Goal: Task Accomplishment & Management: Complete application form

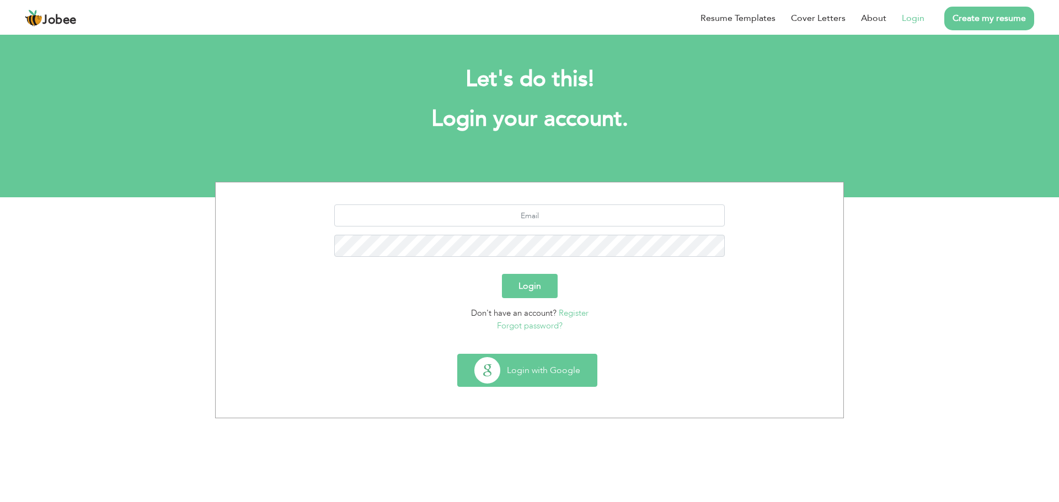
click at [507, 374] on button "Login with Google" at bounding box center [527, 371] width 139 height 32
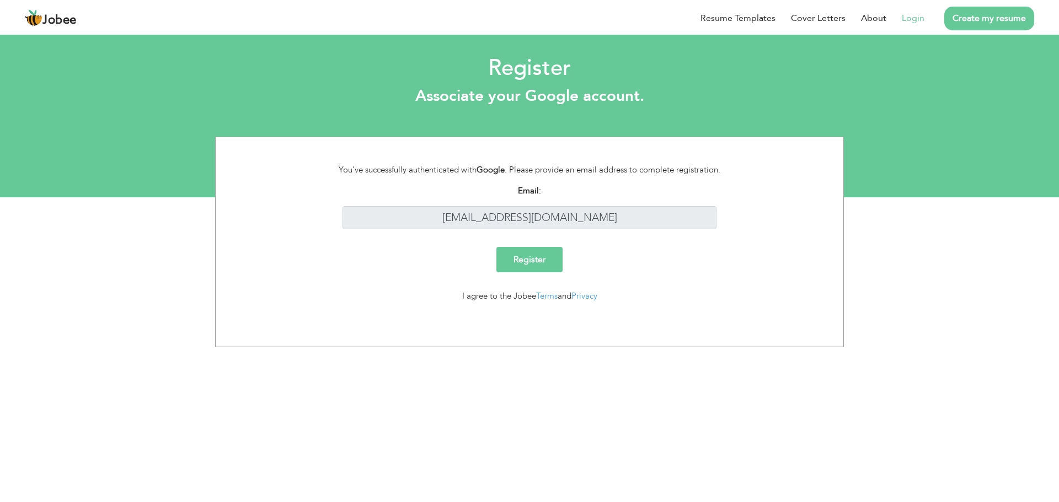
click at [517, 264] on input "Register" at bounding box center [529, 259] width 66 height 25
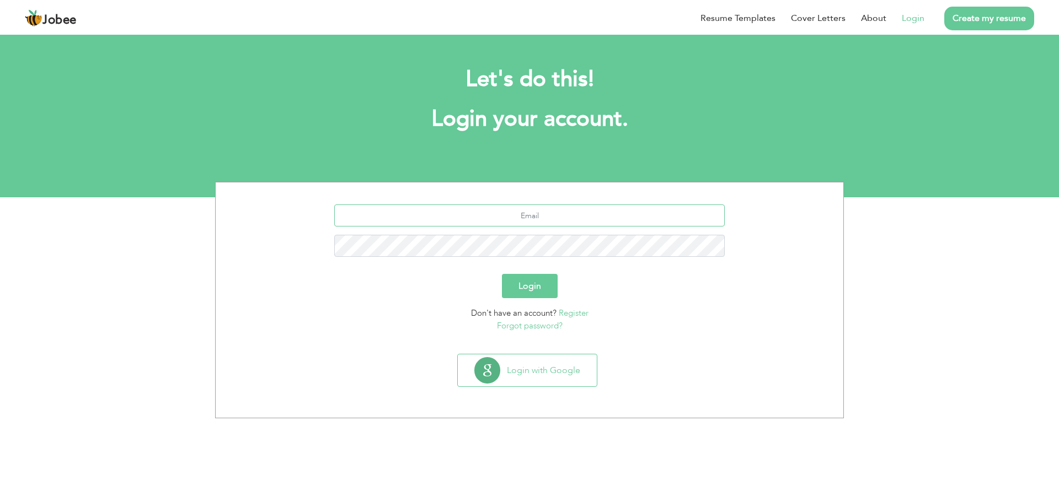
click at [455, 213] on input "text" at bounding box center [529, 216] width 391 height 22
type input "nasir.aslam7509@gmail.com"
click at [538, 292] on button "Login" at bounding box center [530, 286] width 56 height 24
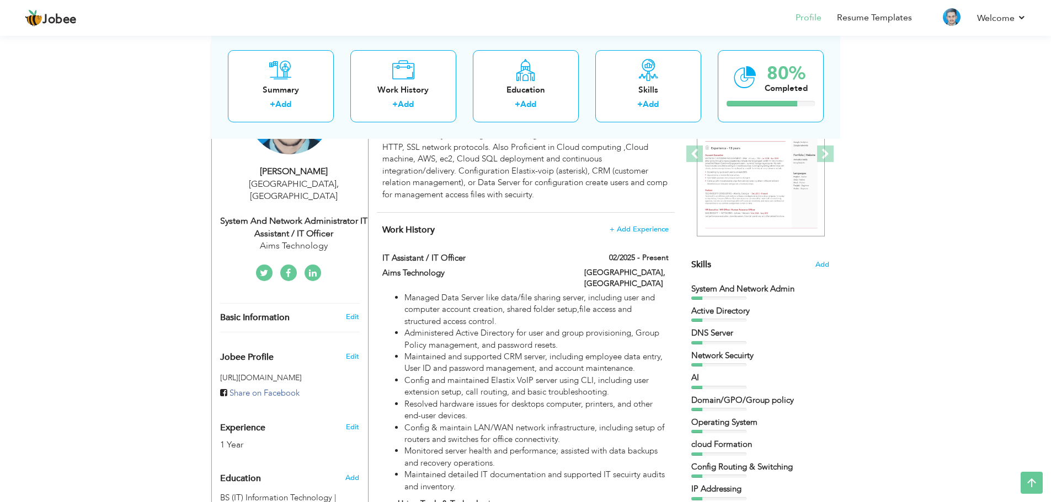
click at [313, 218] on div "System And Network Administrator IT Assistant / IT Officer" at bounding box center [294, 227] width 148 height 25
type input "[DEMOGRAPHIC_DATA]"
type input "[PERSON_NAME]"
type input "03124385487"
select select "number:166"
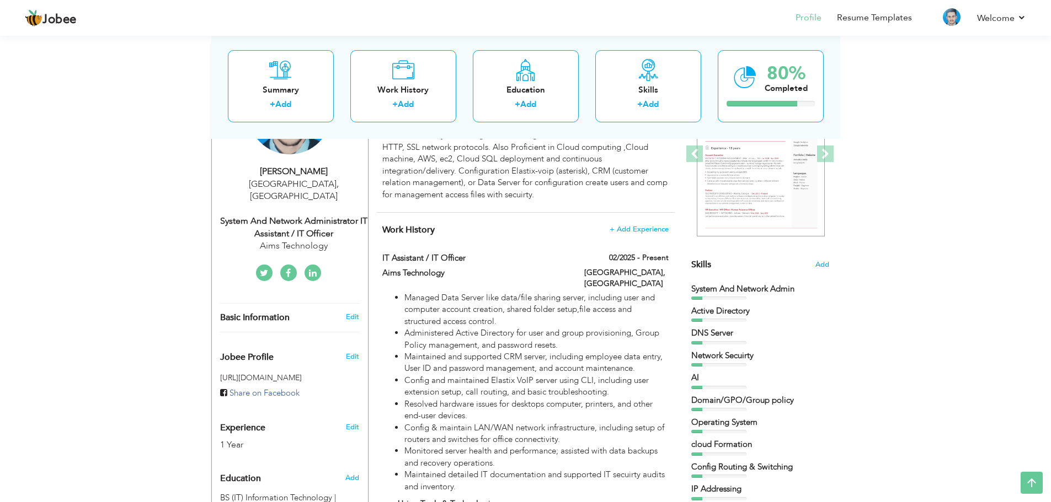
type input "[GEOGRAPHIC_DATA]"
select select "number:3"
type input "Aims Technology"
type input "System And Network Administrator IT Assistant / IT Officer"
type input "https://www.linkedin.com/feed/"
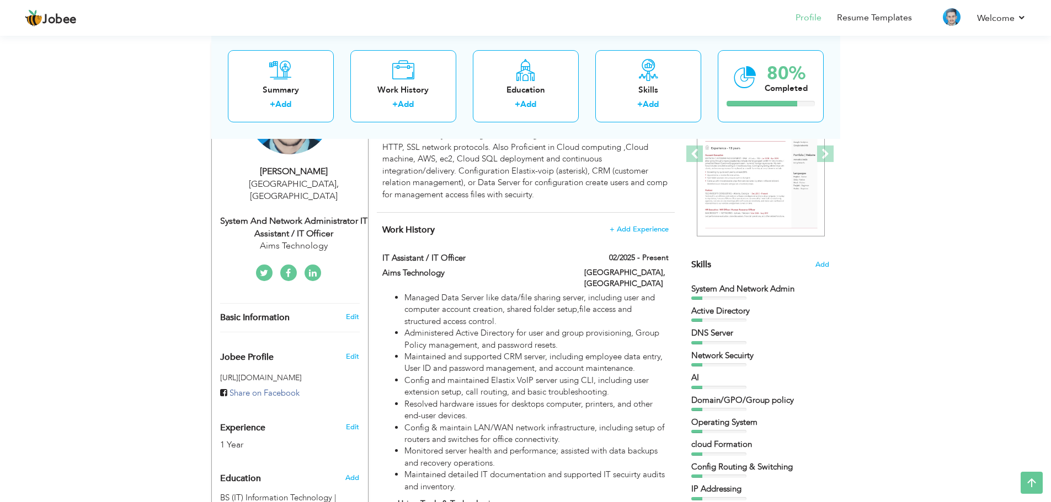
type input "[PERSON_NAME]"
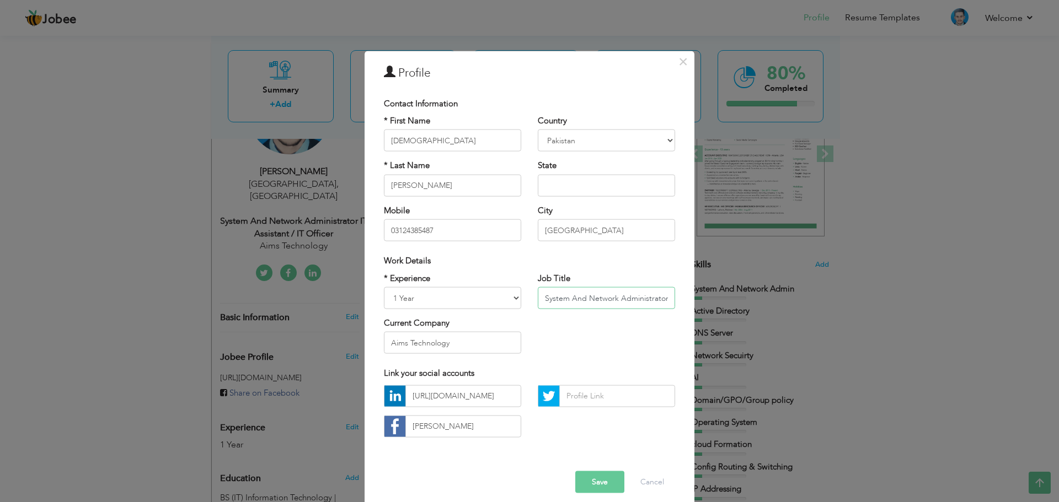
click at [631, 297] on input "System And Network Administrator IT Assistant / IT Officer" at bounding box center [606, 298] width 137 height 22
type input "System And Network Administrator IT Support Assistant / IT Officer"
click at [465, 479] on div "Error Save Cancel" at bounding box center [530, 474] width 308 height 56
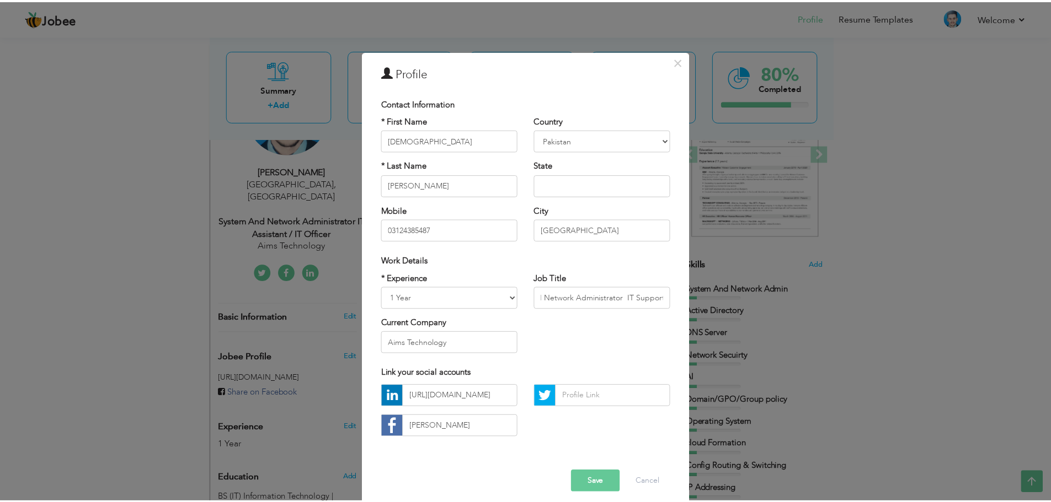
scroll to position [0, 0]
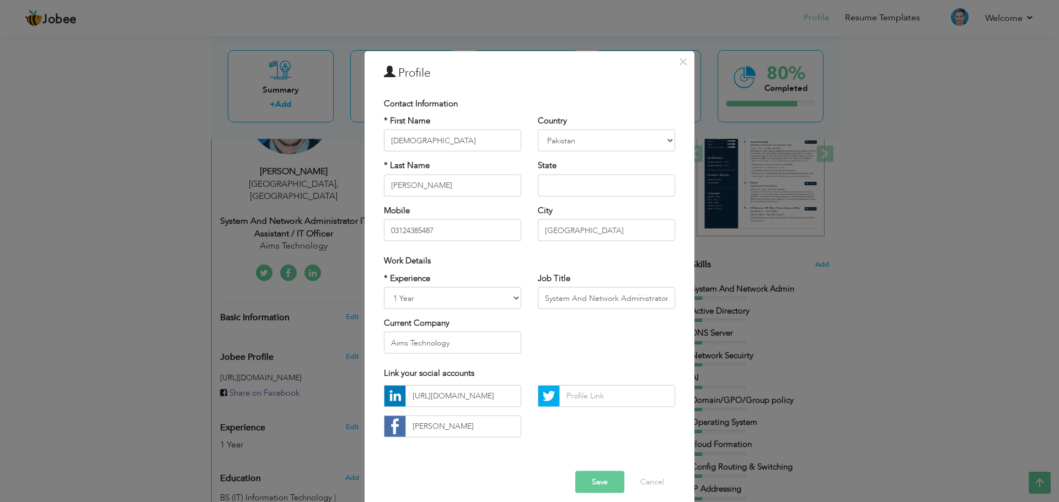
click at [590, 484] on button "Save" at bounding box center [599, 482] width 49 height 22
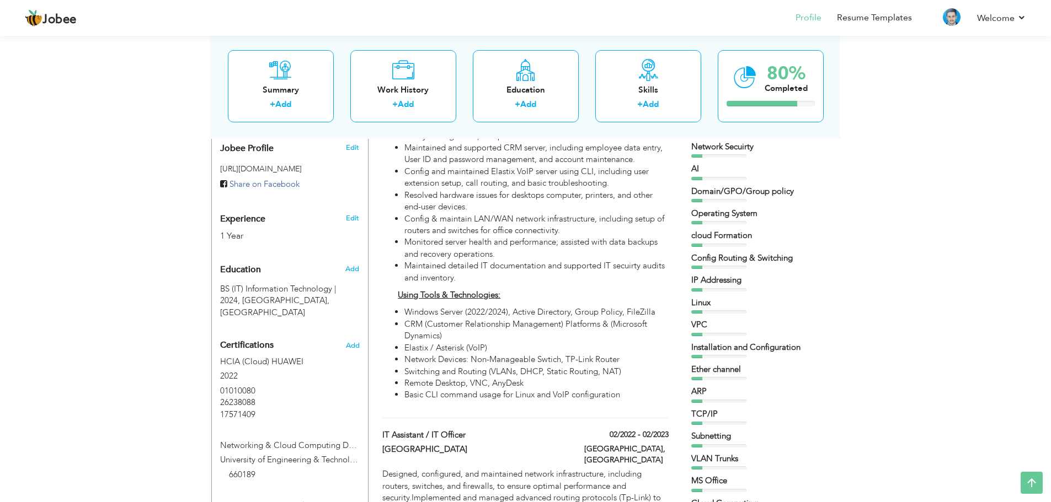
scroll to position [319, 0]
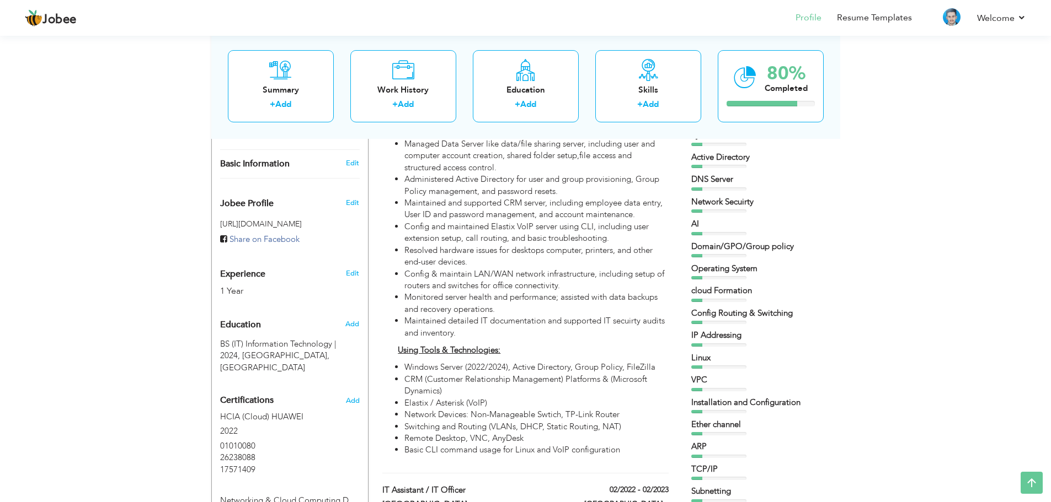
click at [362, 264] on div "Edit" at bounding box center [354, 271] width 26 height 26
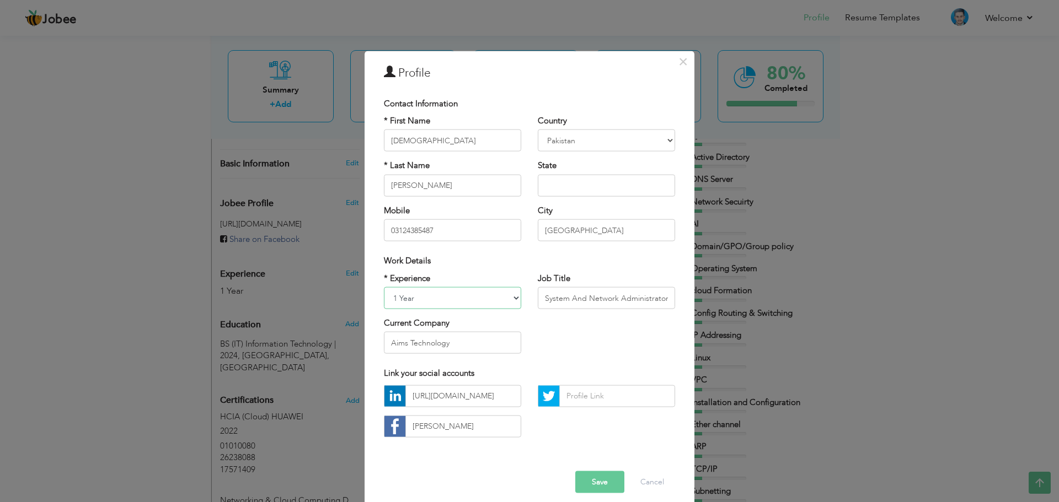
click at [394, 298] on select "Entry Level Less than 1 Year 1 Year 2 Years 3 Years 4 Years 5 Years 6 Years 7 Y…" at bounding box center [452, 298] width 137 height 22
select select "number:5"
click at [384, 287] on select "Entry Level Less than 1 Year 1 Year 2 Years 3 Years 4 Years 5 Years 6 Years 7 Y…" at bounding box center [452, 298] width 137 height 22
click at [593, 490] on button "Save" at bounding box center [599, 482] width 49 height 22
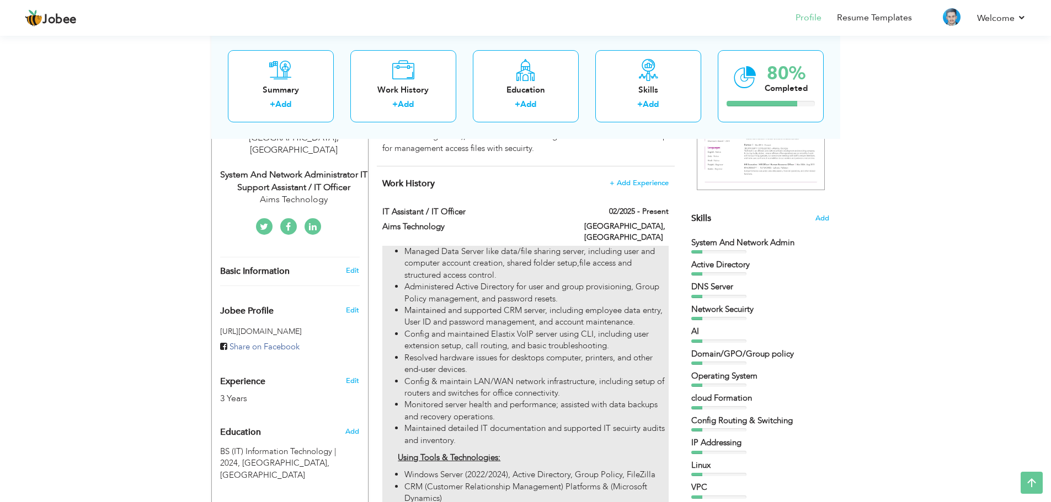
scroll to position [209, 0]
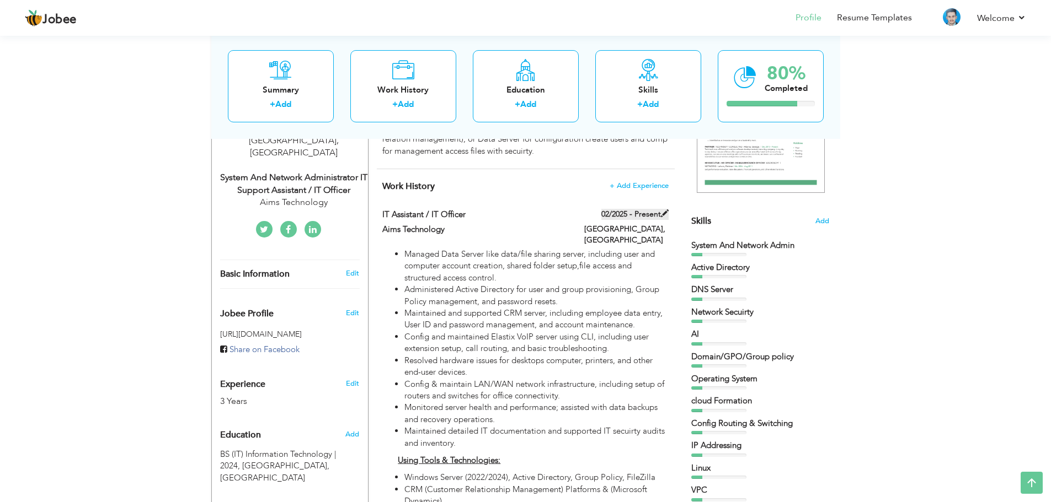
click at [661, 216] on span at bounding box center [665, 214] width 8 height 8
type input "IT Assistant / IT Officer"
type input "Aims Technology"
type input "02/2025"
type input "[GEOGRAPHIC_DATA]"
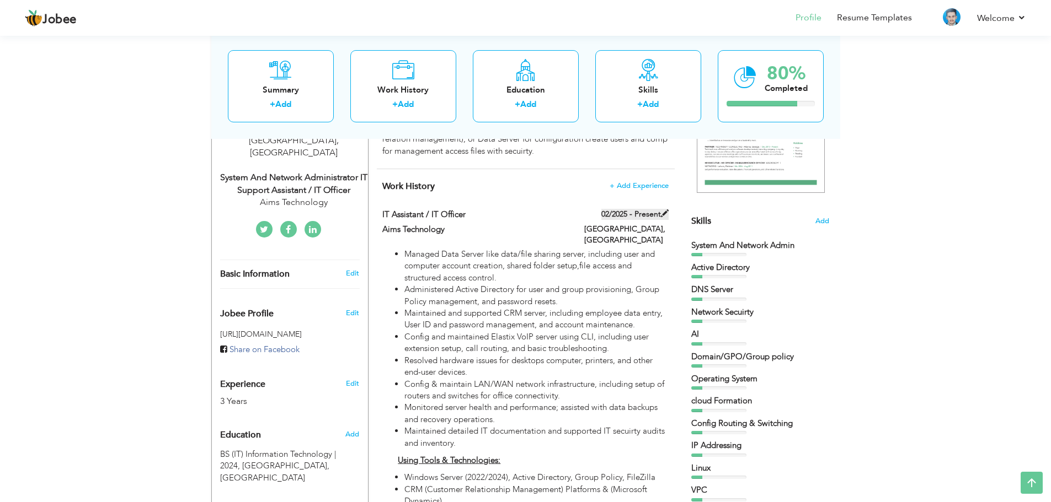
type input "[GEOGRAPHIC_DATA]"
checkbox input "true"
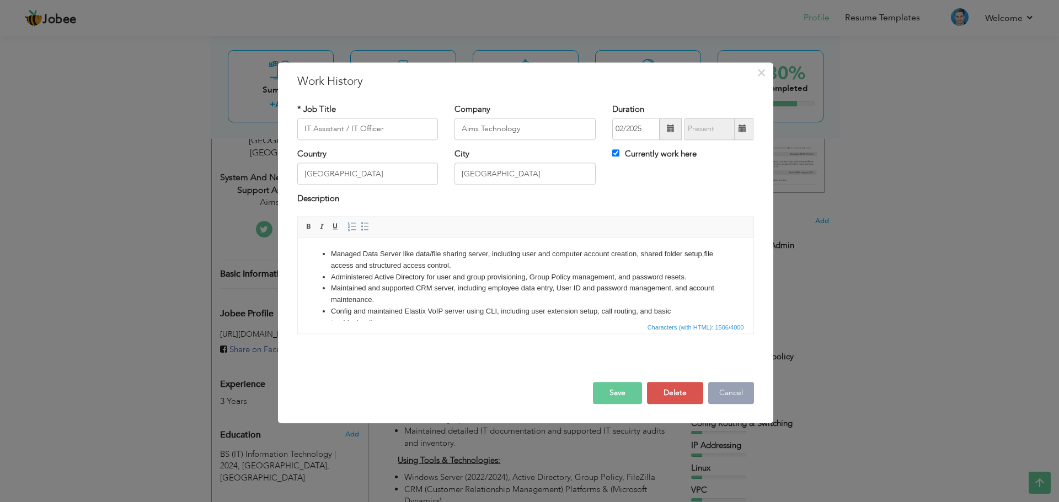
click at [724, 393] on button "Cancel" at bounding box center [731, 393] width 46 height 22
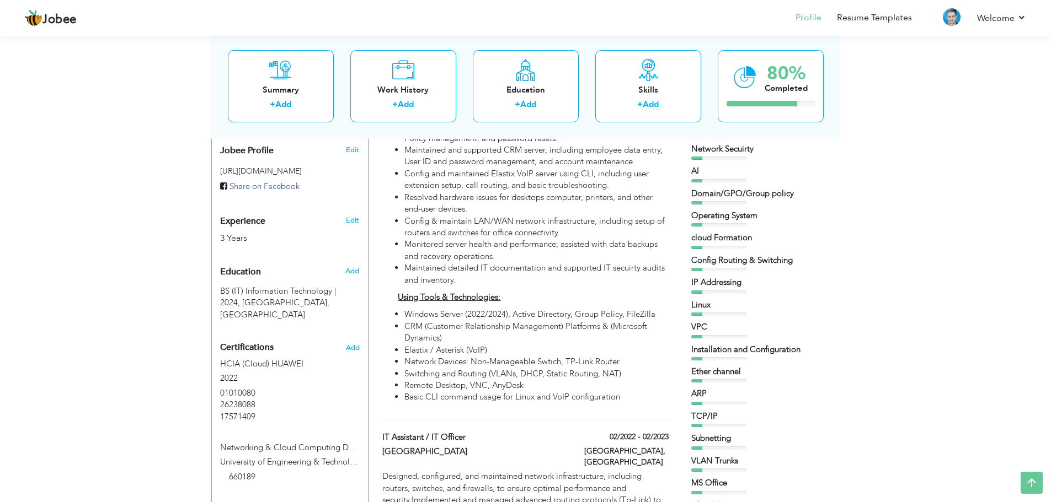
scroll to position [374, 0]
click at [664, 430] on span at bounding box center [665, 434] width 8 height 8
type input "[GEOGRAPHIC_DATA]"
type input "02/2022"
type input "02/2023"
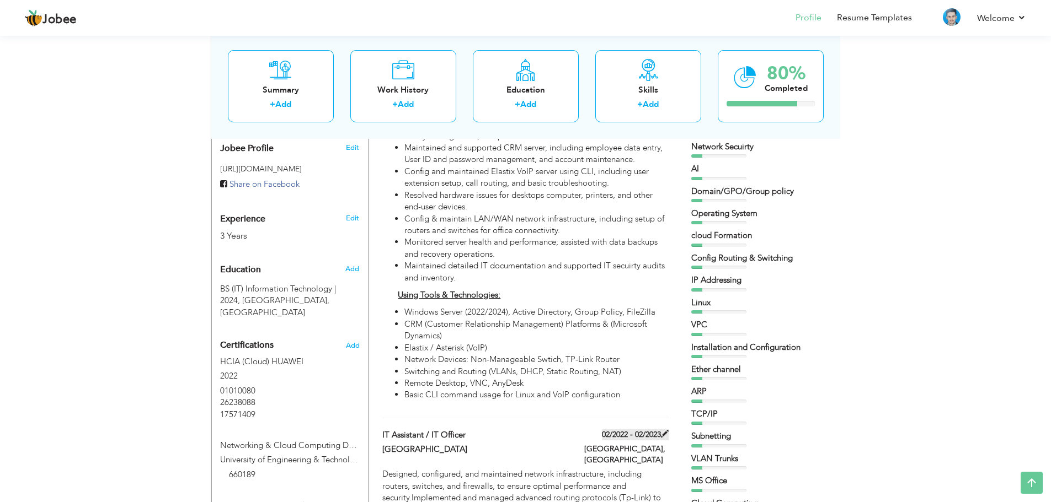
checkbox input "false"
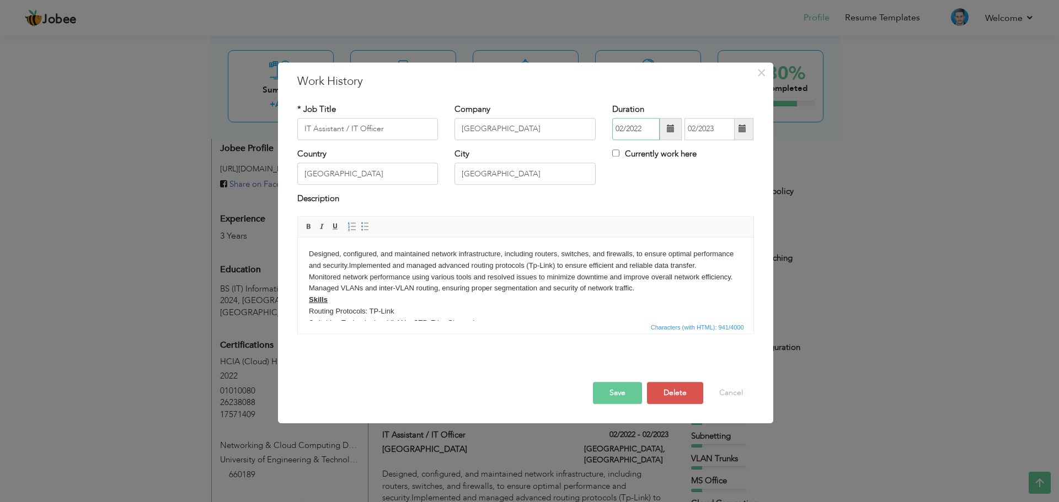
click at [644, 134] on input "02/2022" at bounding box center [635, 129] width 47 height 22
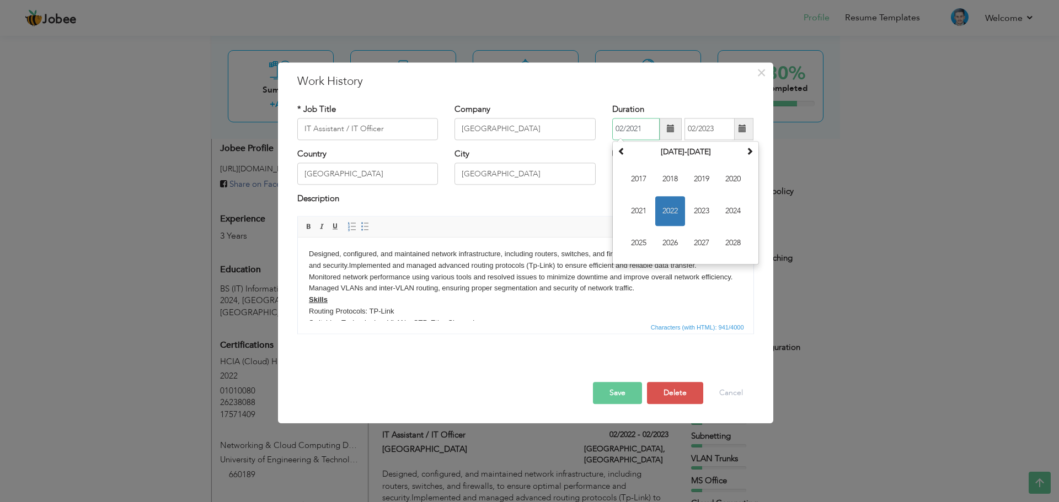
type input "02/2021"
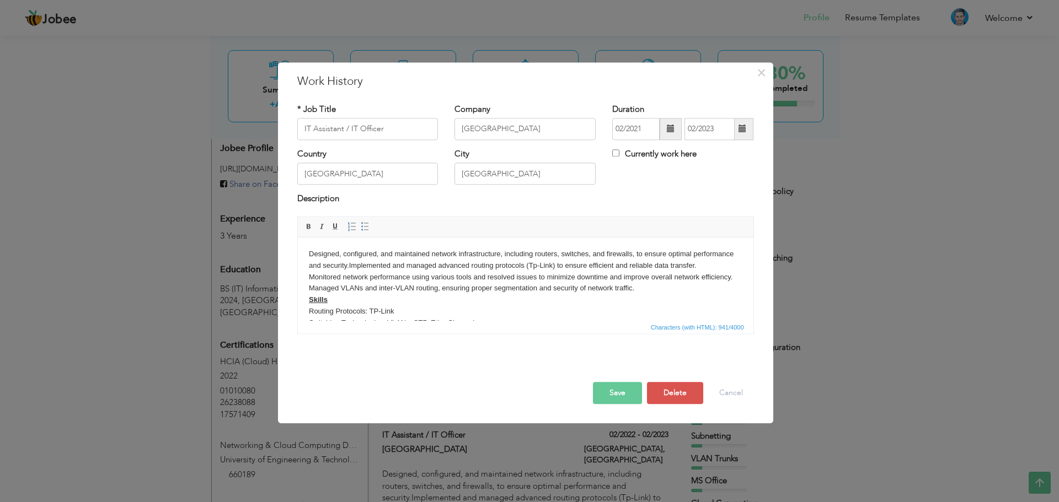
click at [618, 394] on button "Save" at bounding box center [617, 393] width 49 height 22
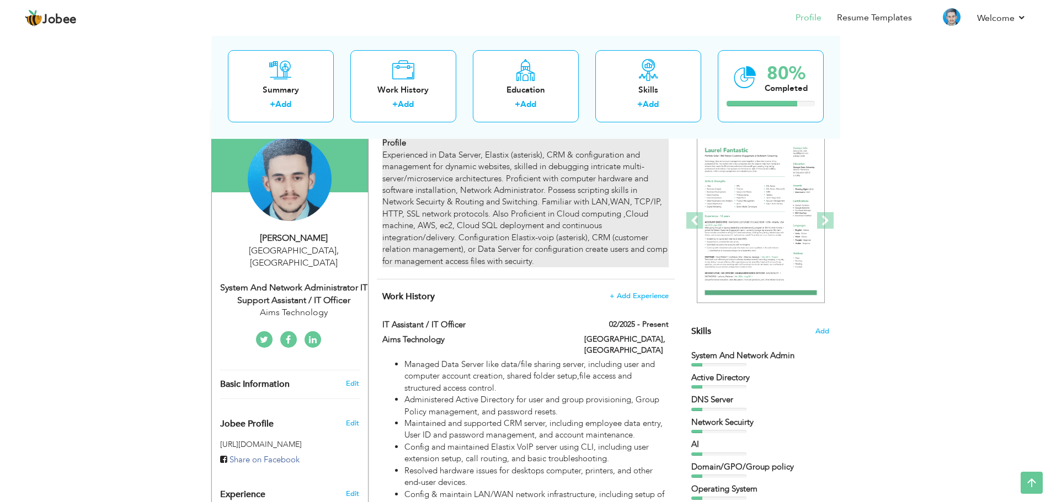
scroll to position [0, 0]
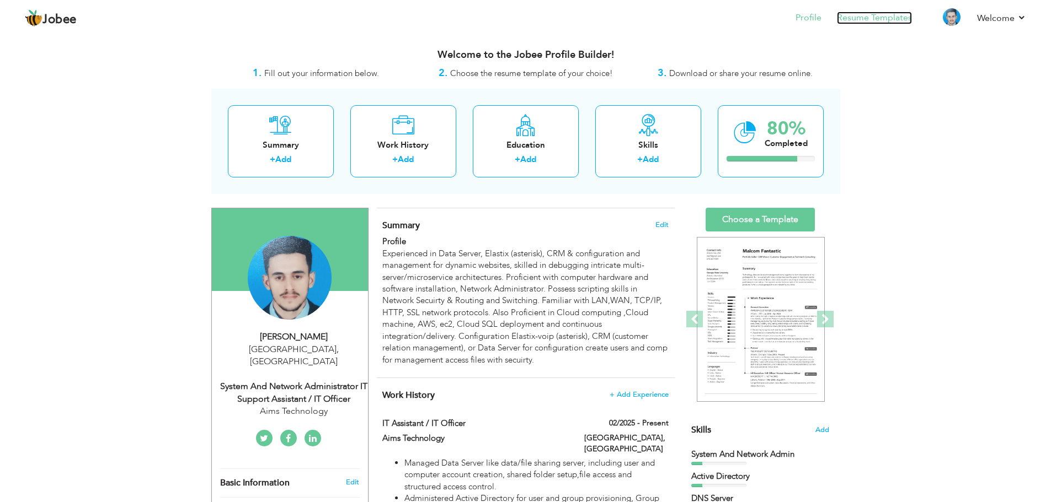
click at [897, 21] on link "Resume Templates" at bounding box center [874, 18] width 75 height 13
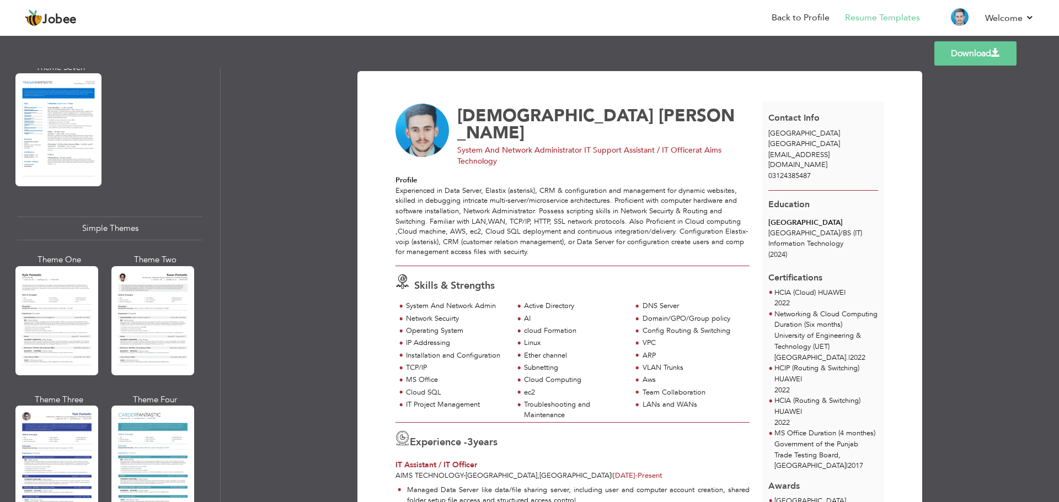
scroll to position [1814, 0]
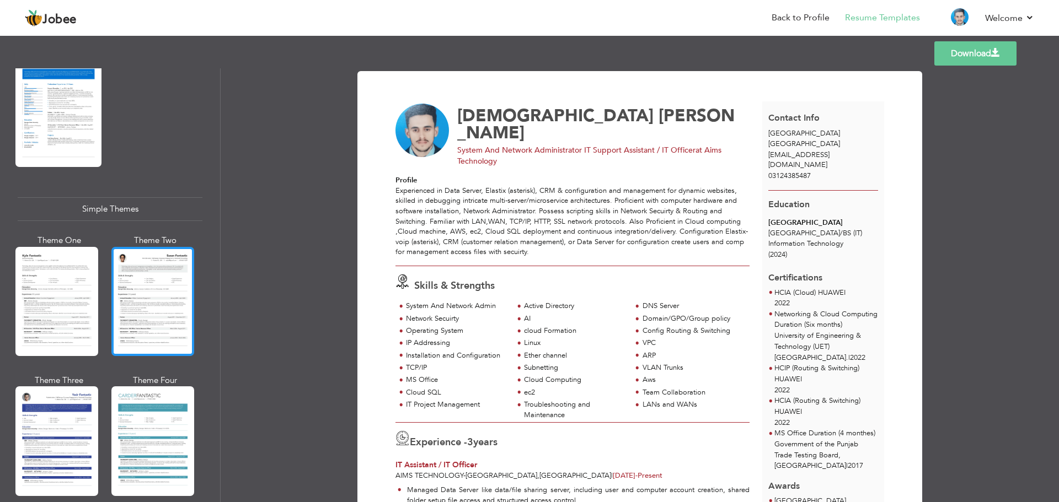
click at [163, 281] on div at bounding box center [152, 301] width 83 height 109
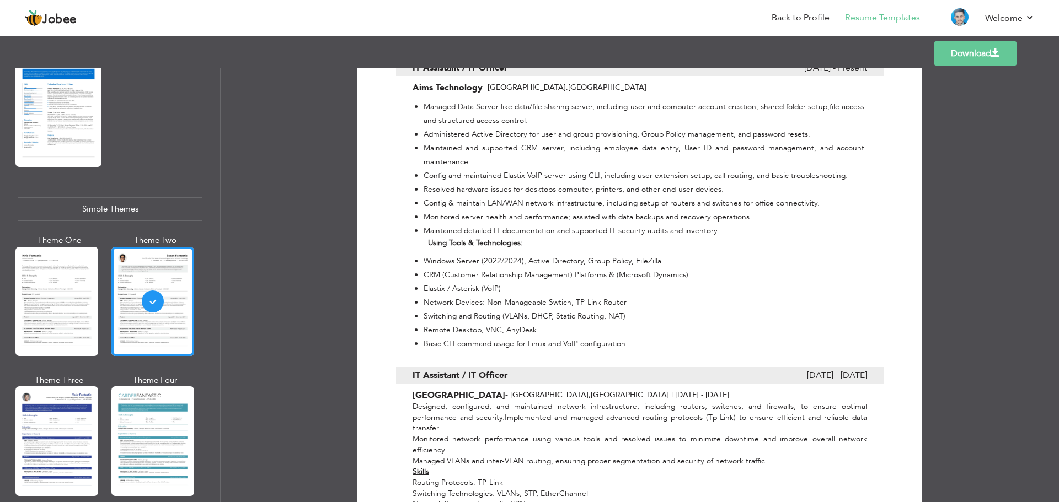
scroll to position [496, 0]
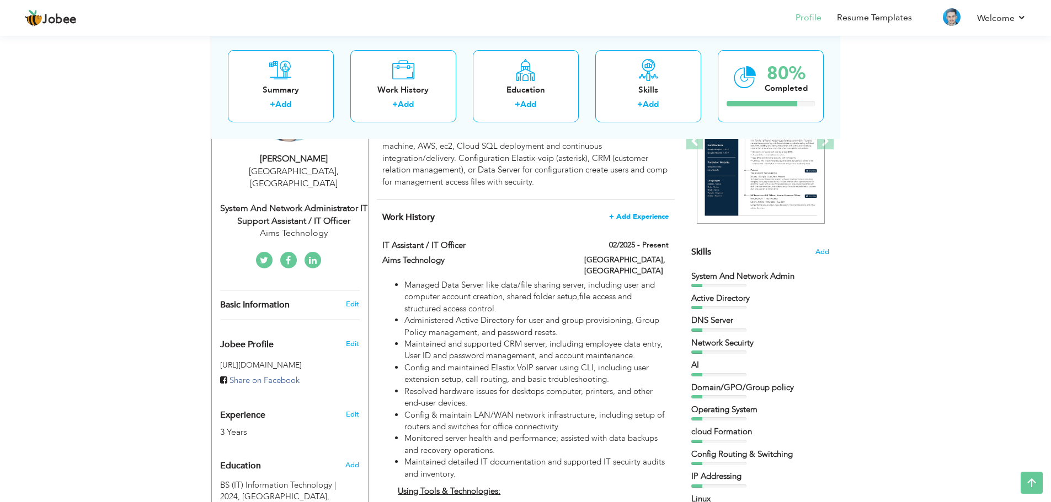
scroll to position [154, 0]
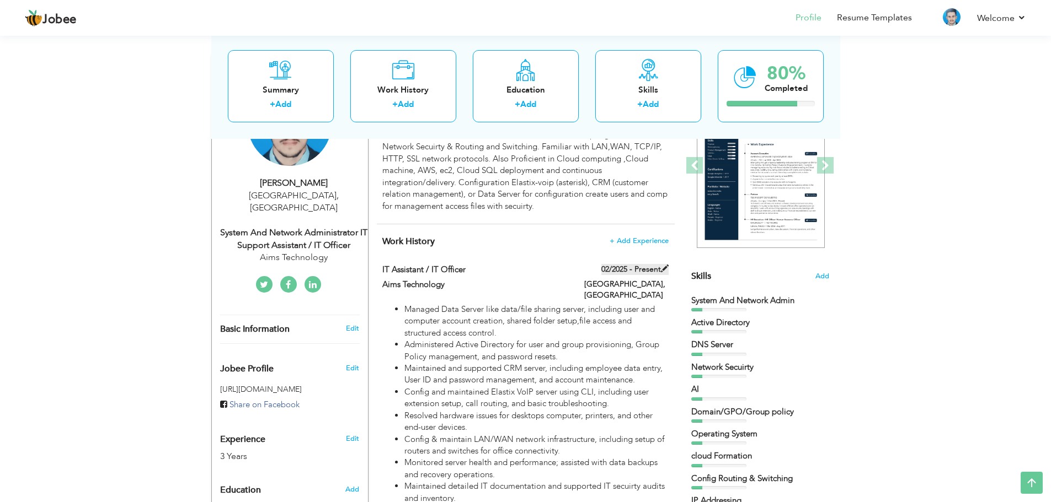
click at [665, 270] on span at bounding box center [665, 269] width 8 height 8
type input "IT Assistant / IT Officer"
type input "Aims Technology"
type input "02/2025"
type input "[GEOGRAPHIC_DATA]"
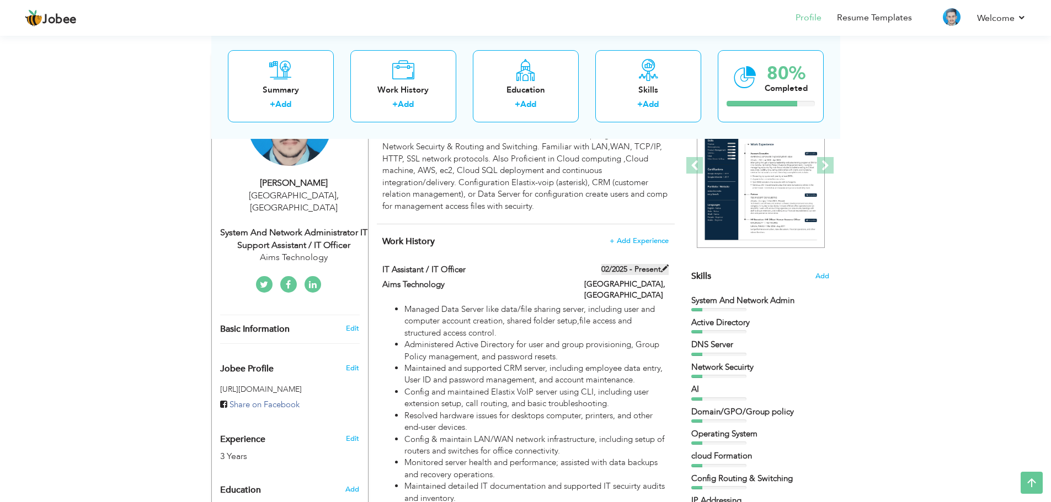
type input "[GEOGRAPHIC_DATA]"
checkbox input "true"
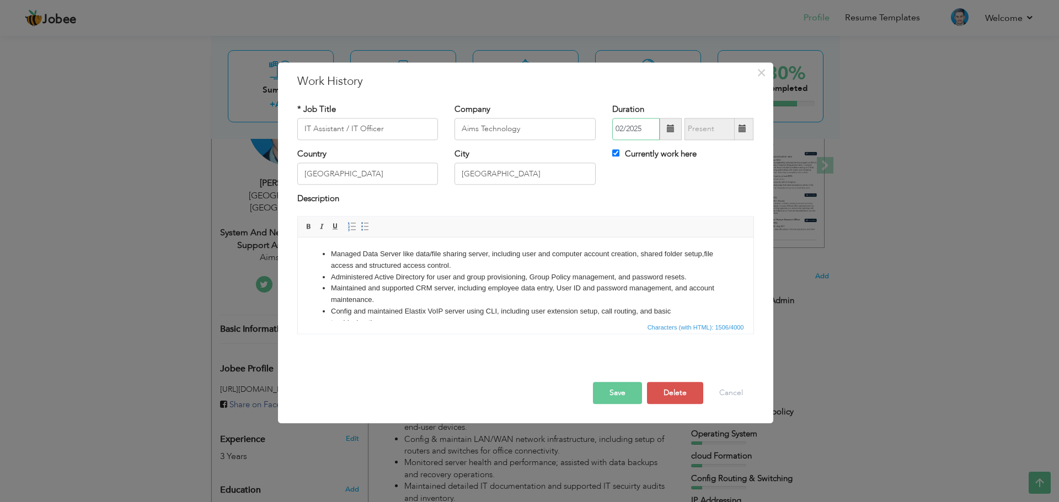
click at [648, 131] on input "02/2025" at bounding box center [635, 129] width 47 height 22
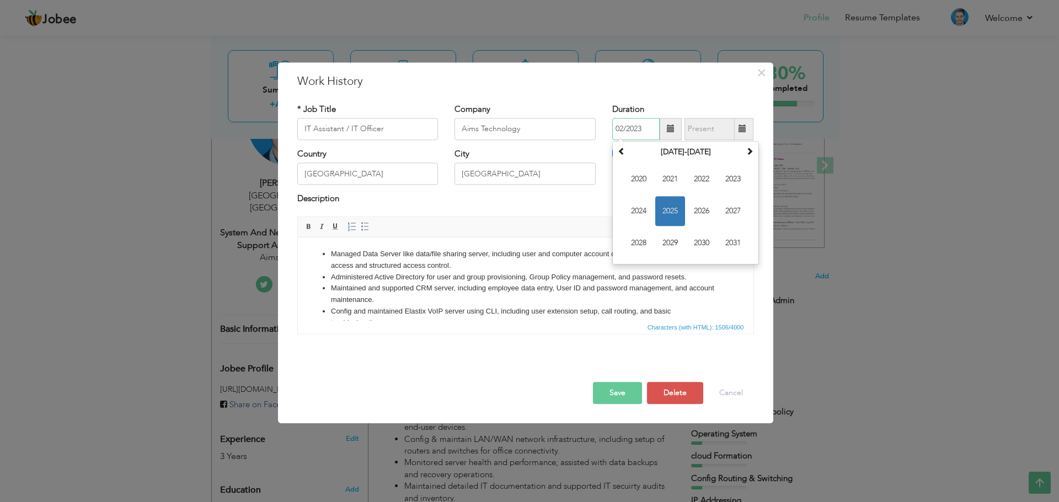
type input "02/2023"
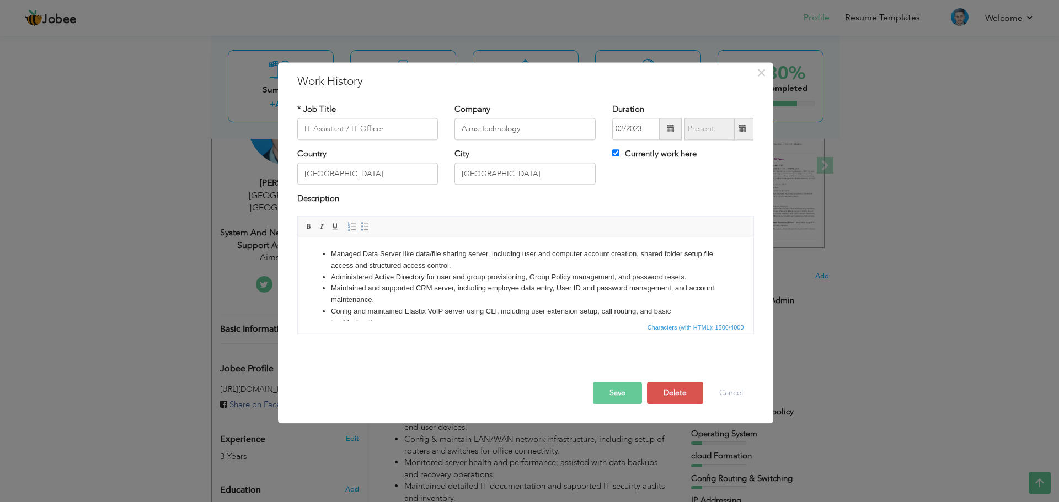
click at [633, 393] on button "Save" at bounding box center [617, 393] width 49 height 22
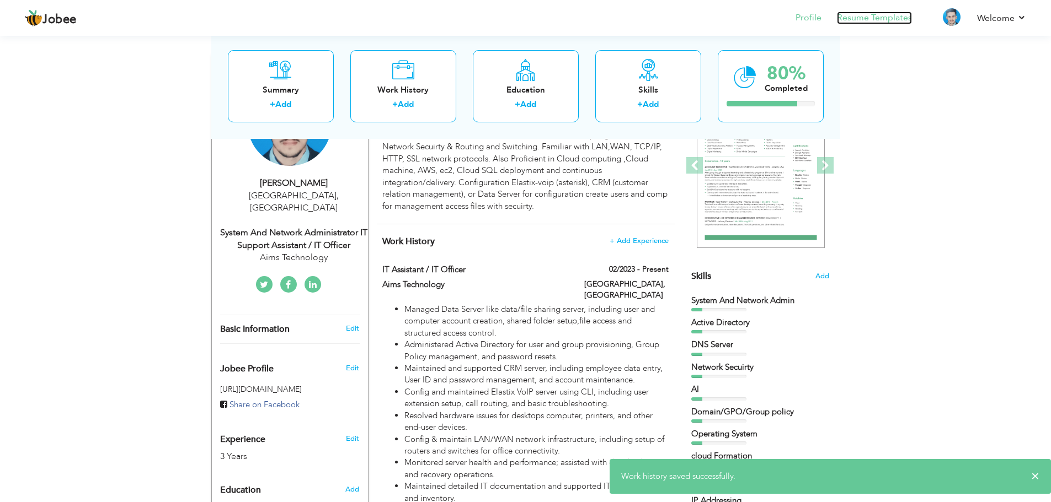
click at [868, 22] on link "Resume Templates" at bounding box center [874, 18] width 75 height 13
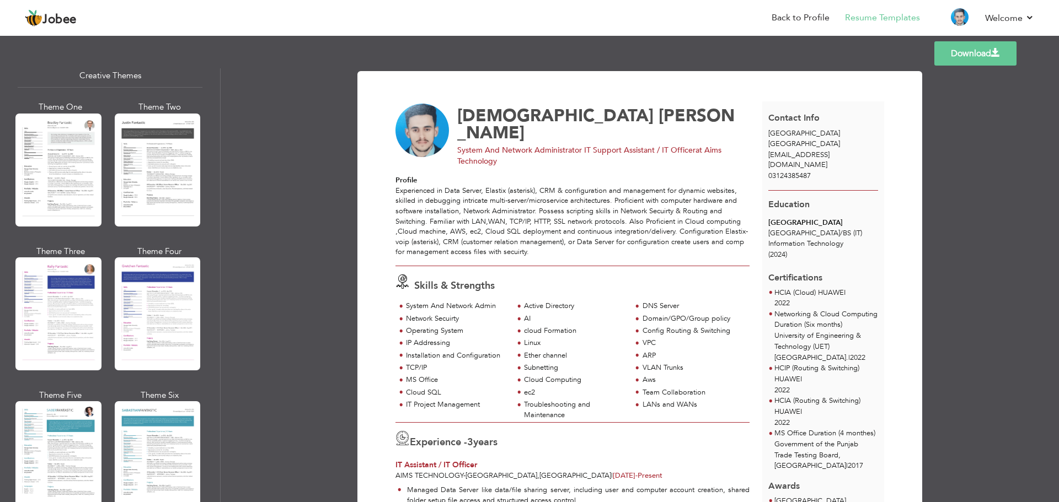
scroll to position [1324, 0]
click at [157, 162] on div at bounding box center [158, 169] width 86 height 113
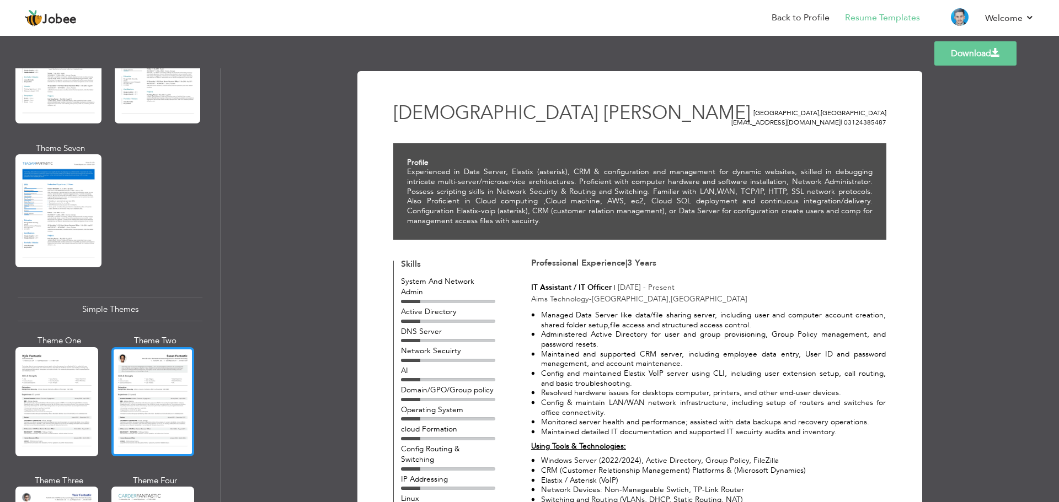
scroll to position [1814, 0]
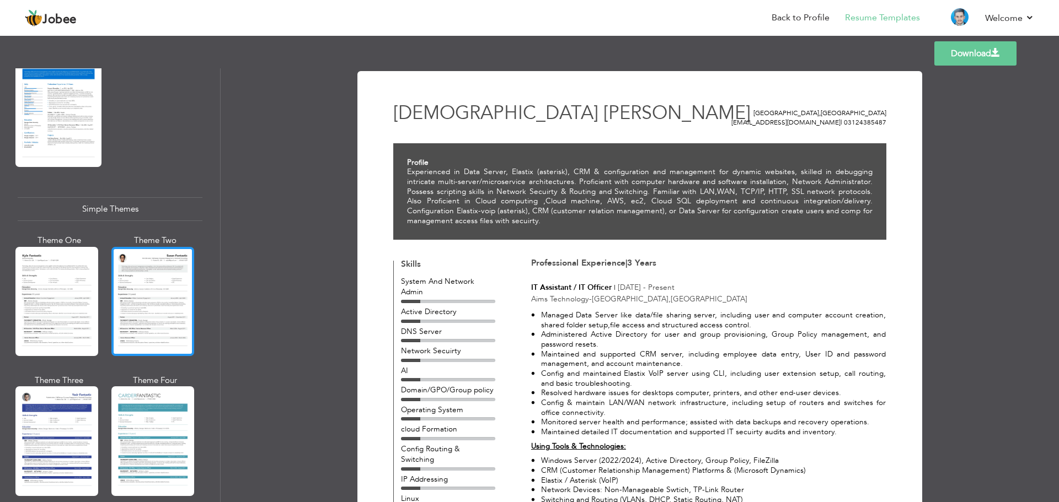
click at [160, 267] on div at bounding box center [152, 301] width 83 height 109
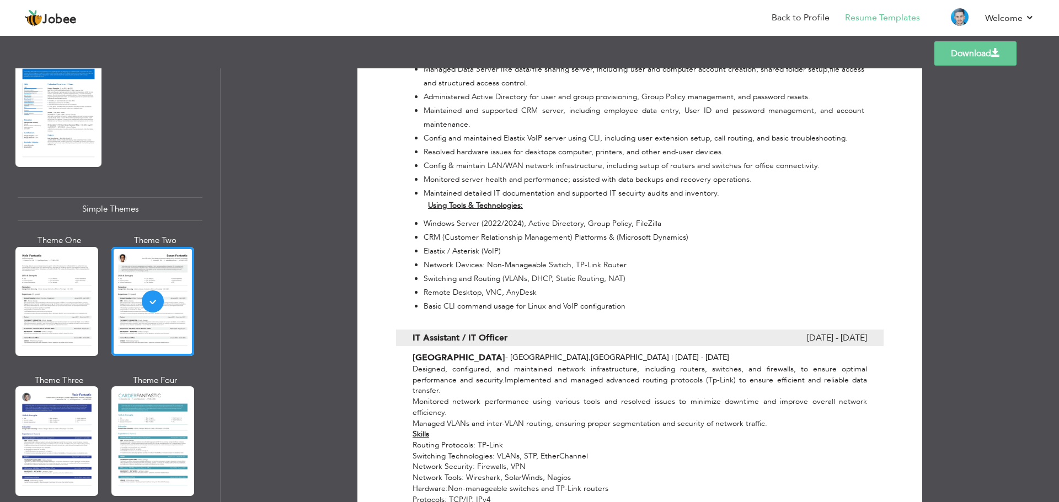
scroll to position [485, 0]
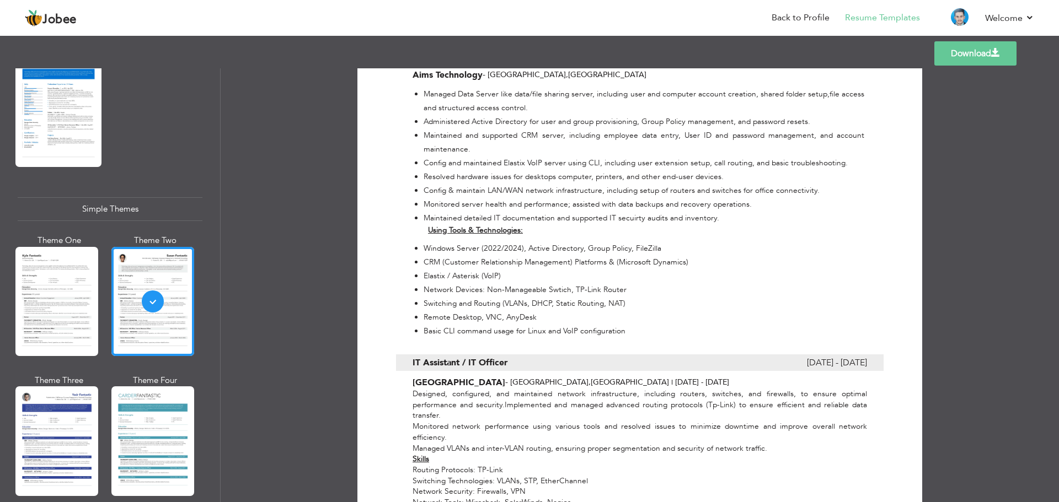
click at [958, 54] on link "Download" at bounding box center [975, 53] width 82 height 24
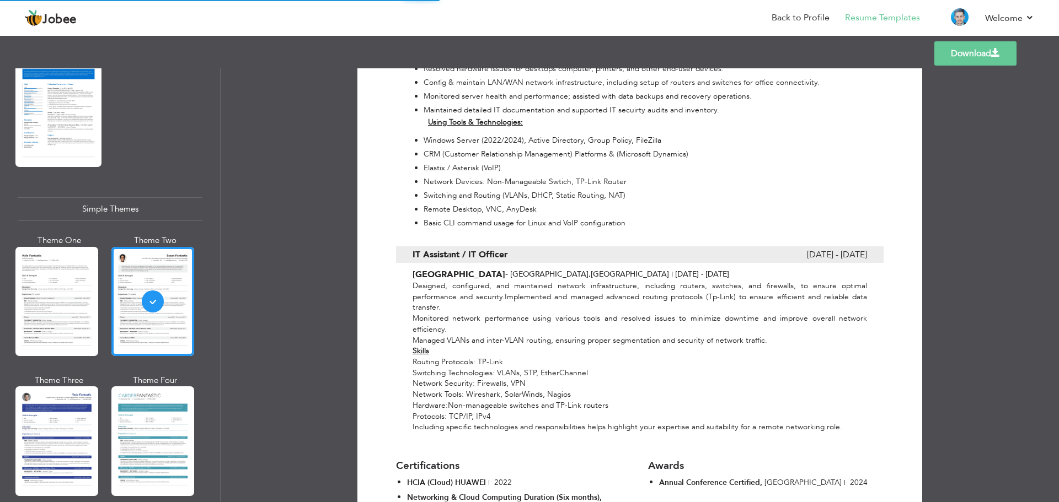
scroll to position [540, 0]
